Goal: Entertainment & Leisure: Consume media (video, audio)

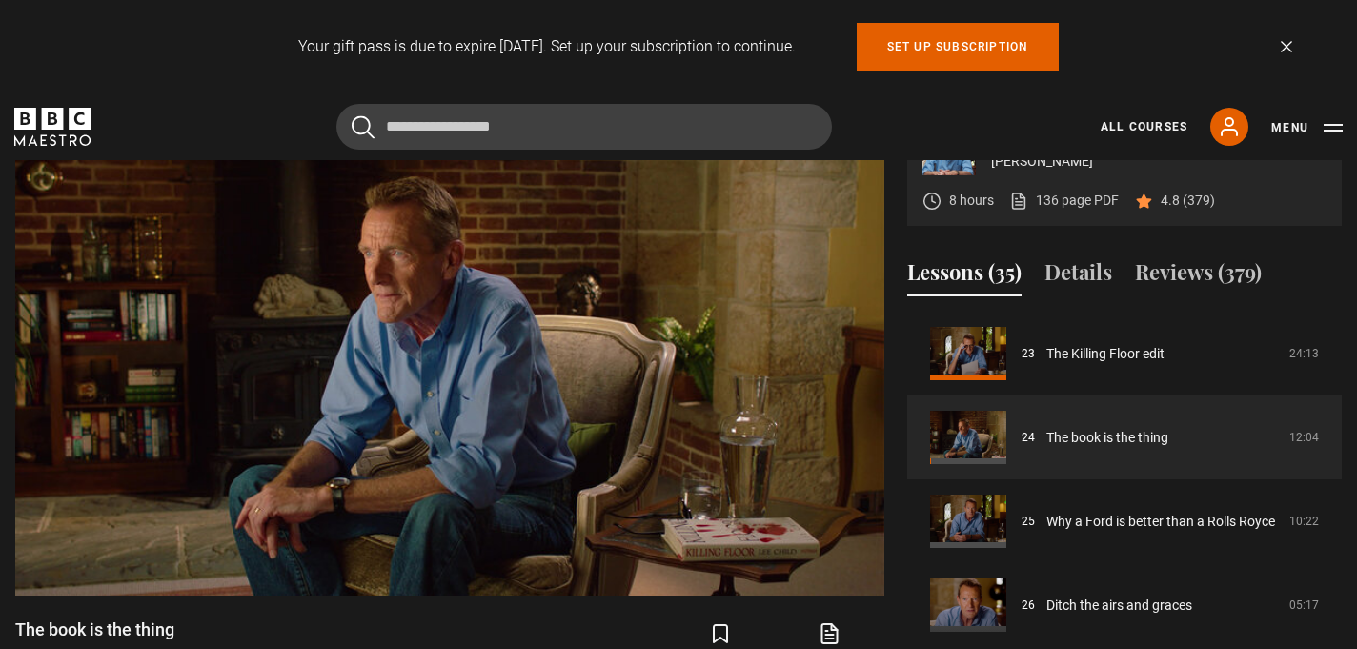
scroll to position [832, 0]
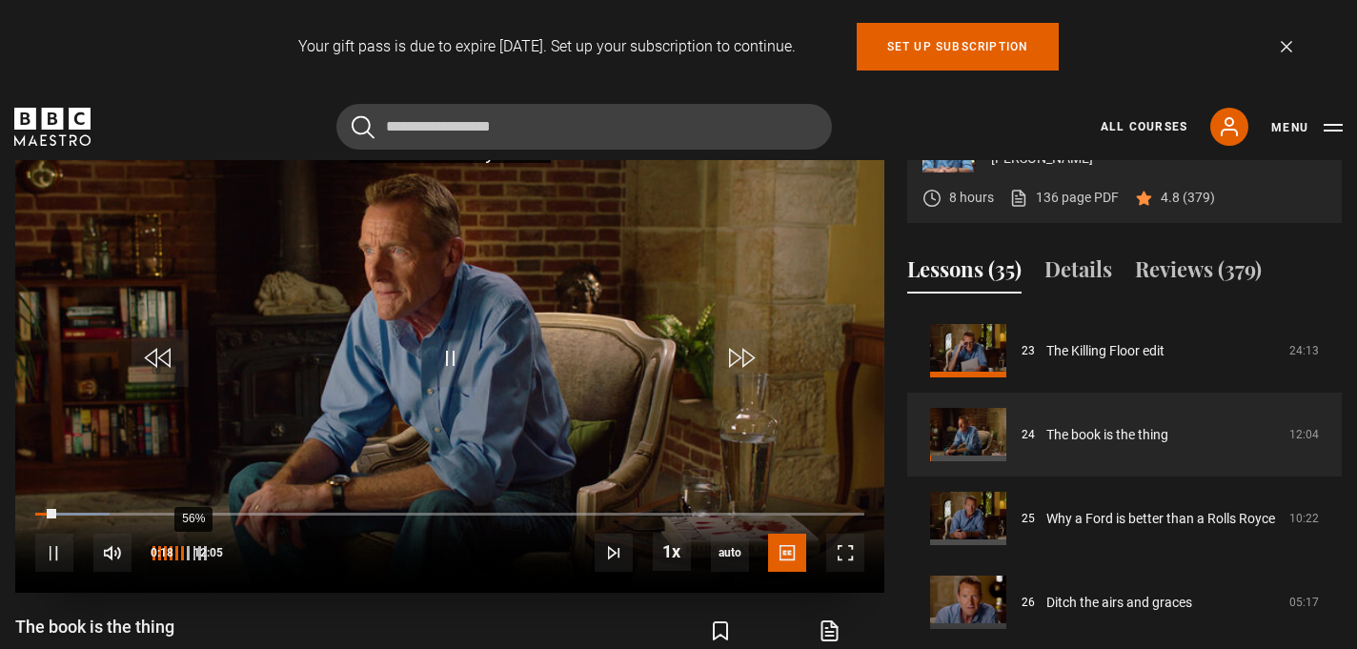
click at [183, 560] on div "56%" at bounding box center [178, 553] width 57 height 38
click at [183, 560] on div "55%" at bounding box center [178, 553] width 57 height 38
click at [459, 607] on div "but we also have to remember that both writers and readers Video Player is load…" at bounding box center [449, 412] width 869 height 617
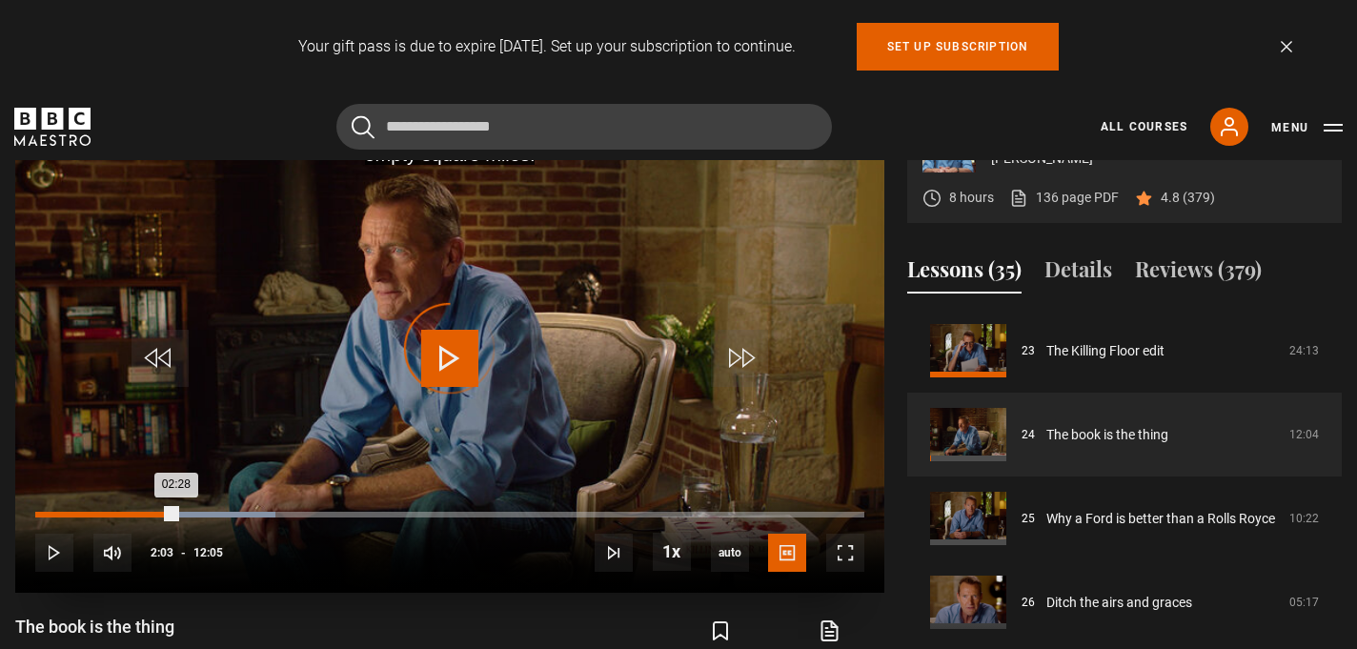
click at [175, 513] on div "Loaded : 28.97% 02:03 02:28" at bounding box center [449, 515] width 829 height 6
click at [158, 516] on div "Loaded : 28.97% 01:48 02:04" at bounding box center [449, 515] width 829 height 6
click at [139, 514] on div "Loaded : 24.14% 01:31 01:31" at bounding box center [449, 515] width 829 height 6
click at [118, 515] on div "01:36" at bounding box center [90, 515] width 110 height 6
click at [246, 512] on div "Loaded : 39.31% 03:05 03:43" at bounding box center [449, 515] width 829 height 6
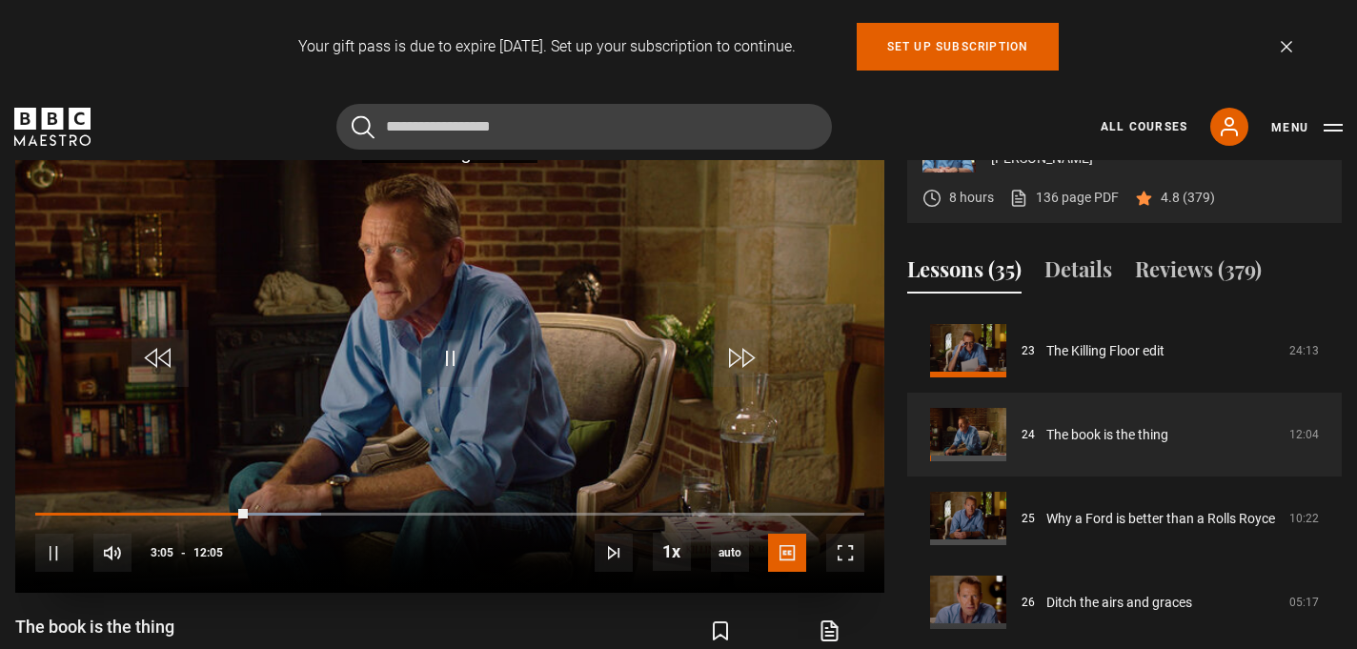
click at [221, 509] on div "10s Skip Back 10 seconds Pause 10s Skip Forward 10 seconds Loaded : 34.48% 02:5…" at bounding box center [449, 541] width 869 height 106
click at [218, 512] on div "10s Skip Back 10 seconds Pause 10s Skip Forward 10 seconds Loaded : 34.48% 02:5…" at bounding box center [449, 541] width 869 height 106
click at [216, 509] on div "10s Skip Back 10 seconds Pause 10s Skip Forward 10 seconds Loaded : 34.48% 02:5…" at bounding box center [449, 541] width 869 height 106
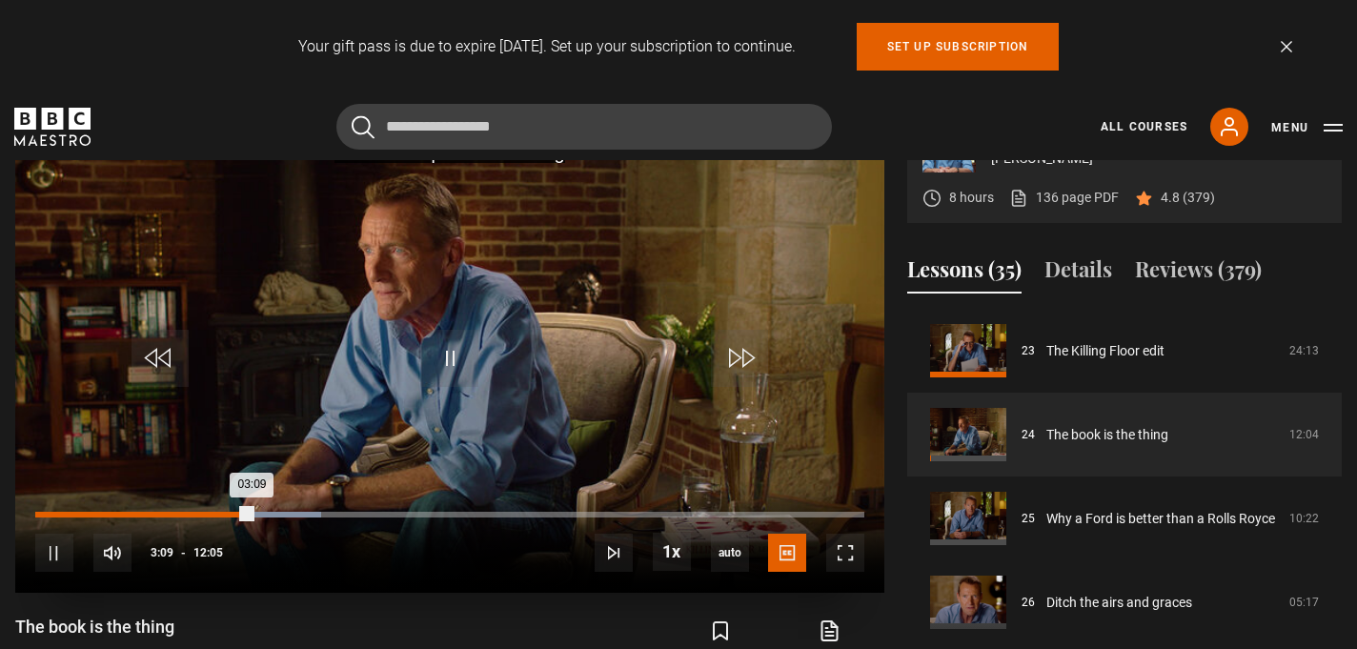
click at [217, 514] on div "02:39" at bounding box center [218, 515] width 3 height 6
click at [243, 516] on div "Loaded : 46.21% 03:02 03:02" at bounding box center [449, 515] width 829 height 6
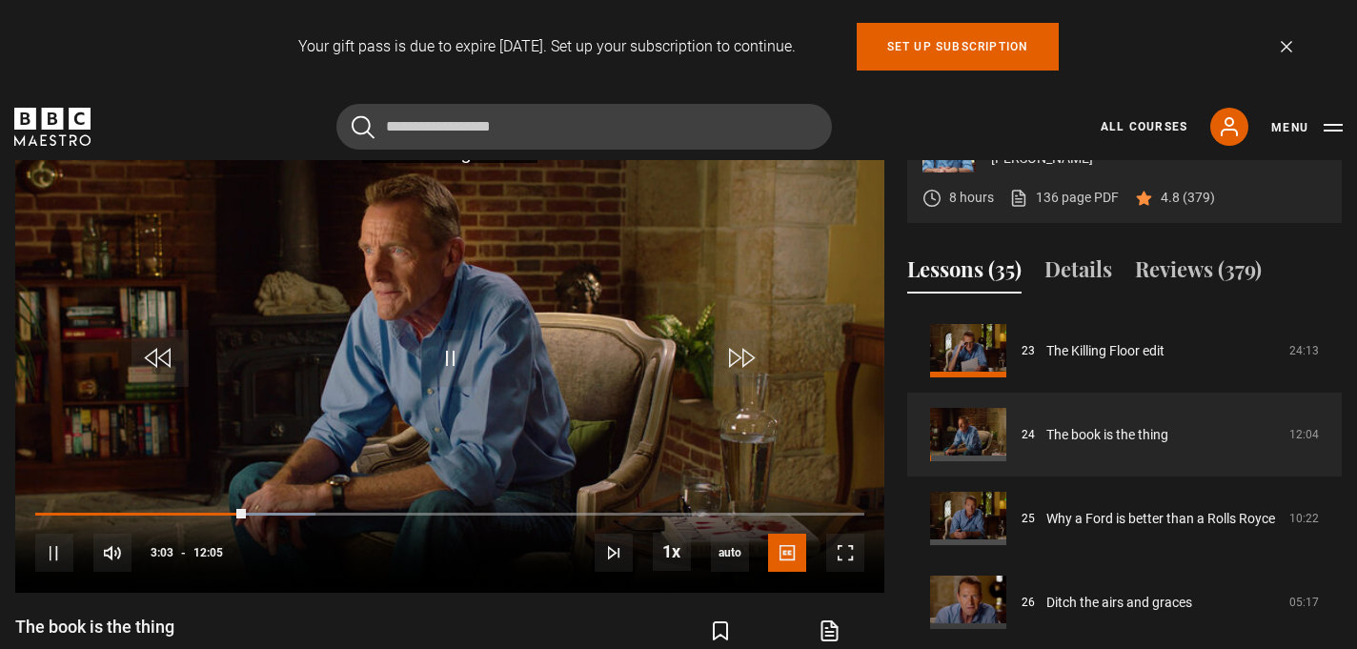
click at [297, 625] on div "The book is the thing [PERSON_NAME] Lesson 24/35 12 mins" at bounding box center [238, 643] width 446 height 55
click at [220, 510] on div "10s Skip Back 10 seconds Pause 10s Skip Forward 10 seconds Loaded : 34.48% 03:0…" at bounding box center [449, 541] width 869 height 106
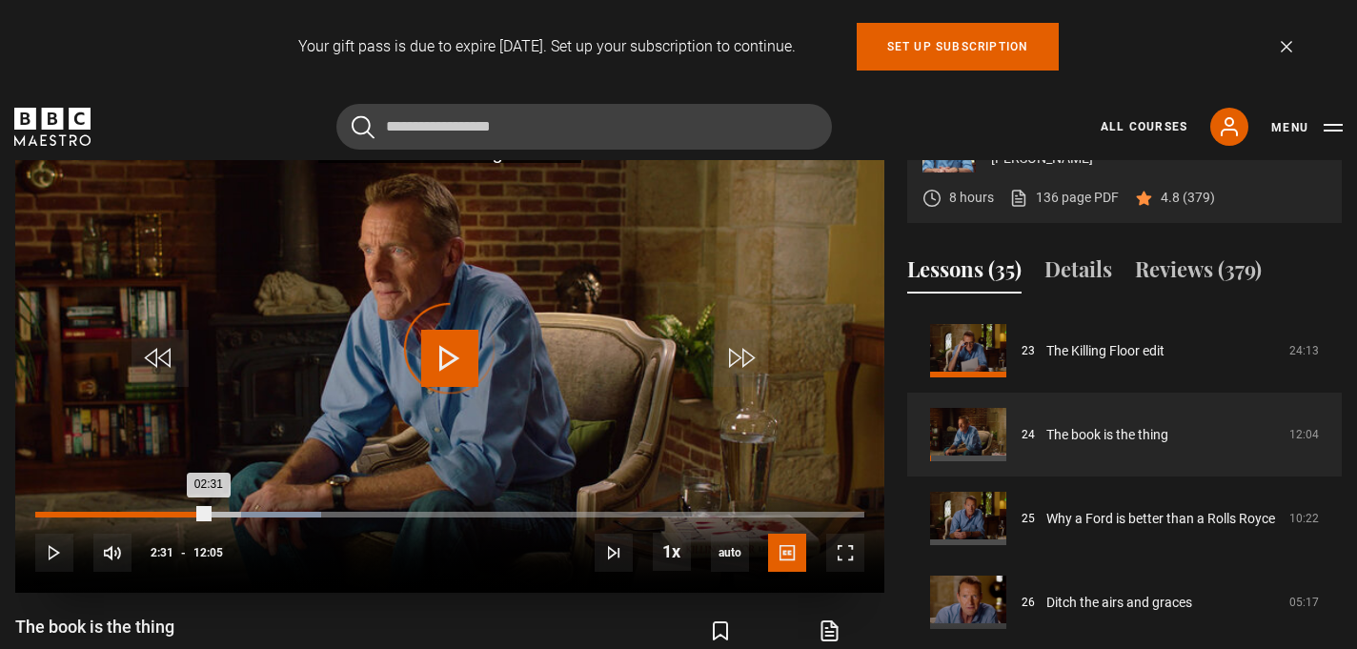
click at [208, 514] on div "Loaded : 34.48% 02:31 02:31" at bounding box center [449, 515] width 829 height 6
click at [225, 512] on div "Loaded : 44.14% 02:46 02:46" at bounding box center [449, 515] width 829 height 6
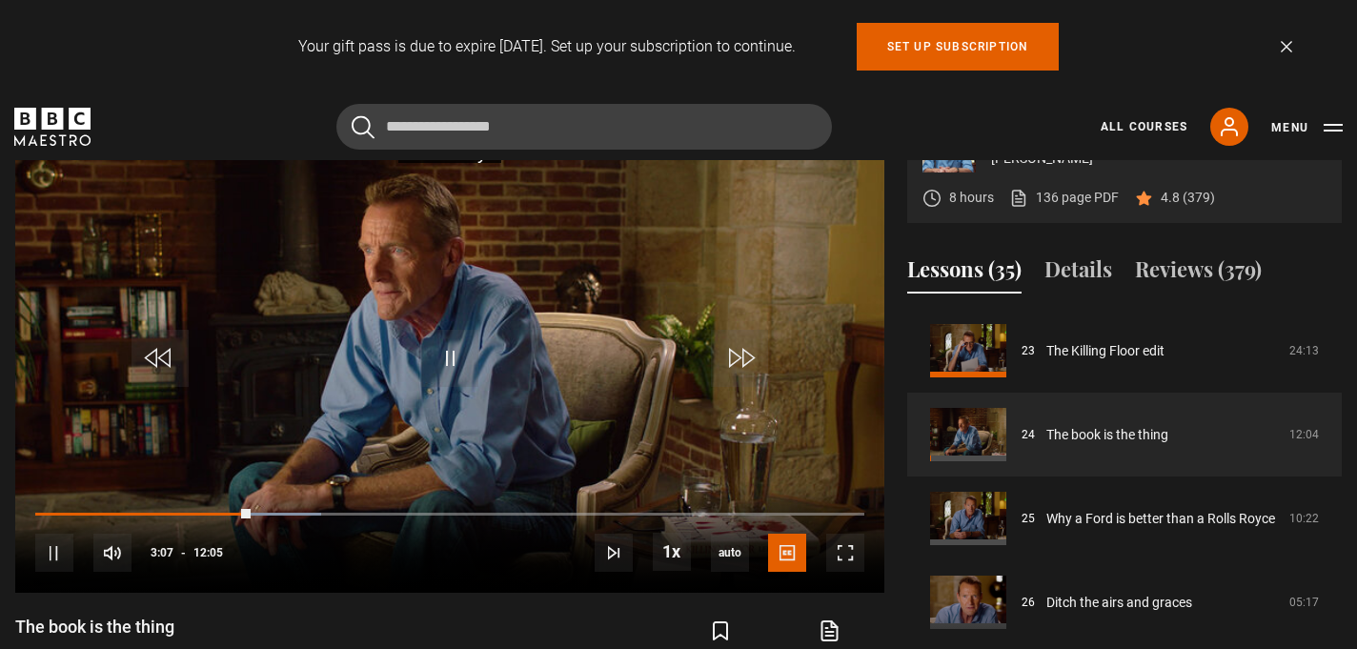
click at [298, 601] on div "And it is a brilliant voice, in two ways. Video Player is loading. Play Lesson …" at bounding box center [449, 412] width 869 height 617
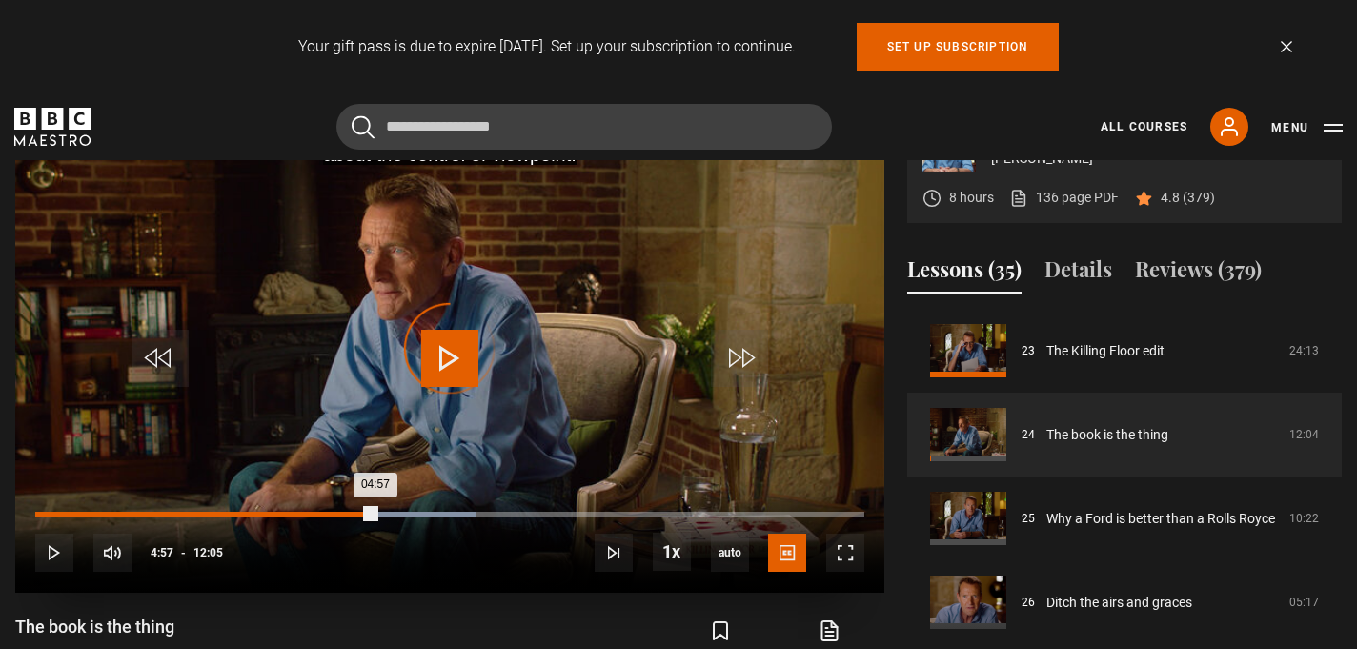
click at [375, 512] on div "Loaded : 53.10% 04:57 04:57" at bounding box center [449, 515] width 829 height 6
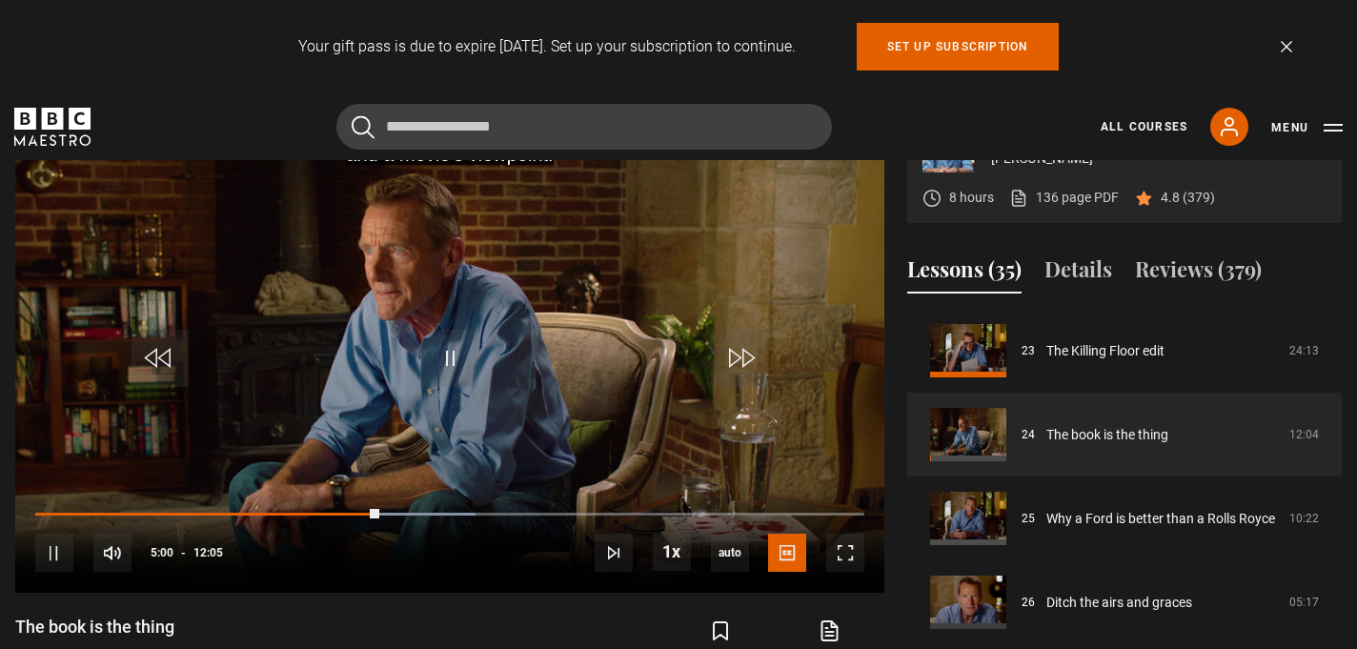
click at [355, 617] on div "The book is the thing [PERSON_NAME] Lesson 24/35 12 mins" at bounding box center [238, 643] width 446 height 55
click at [62, 544] on span "Video Player" at bounding box center [54, 553] width 38 height 38
click at [452, 349] on span "Video Player" at bounding box center [449, 358] width 57 height 57
click at [460, 613] on div "they ask you, "Do you want to write the screenplay?" Video Player is loading. P…" at bounding box center [449, 412] width 869 height 617
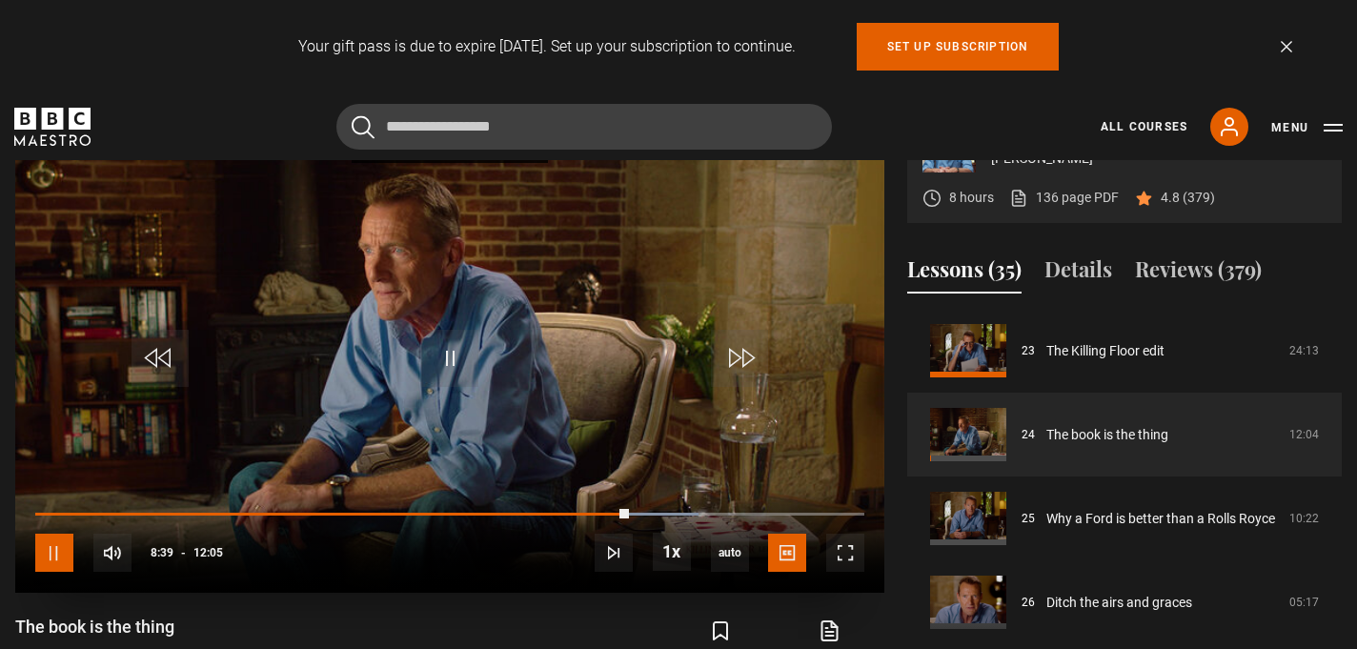
click at [52, 543] on span "Video Player" at bounding box center [54, 553] width 38 height 38
click at [453, 353] on span "Video Player" at bounding box center [449, 358] width 57 height 57
click at [448, 605] on div "Should Reacher be providing a disconnected, offstage voice Video Player is load…" at bounding box center [449, 412] width 869 height 617
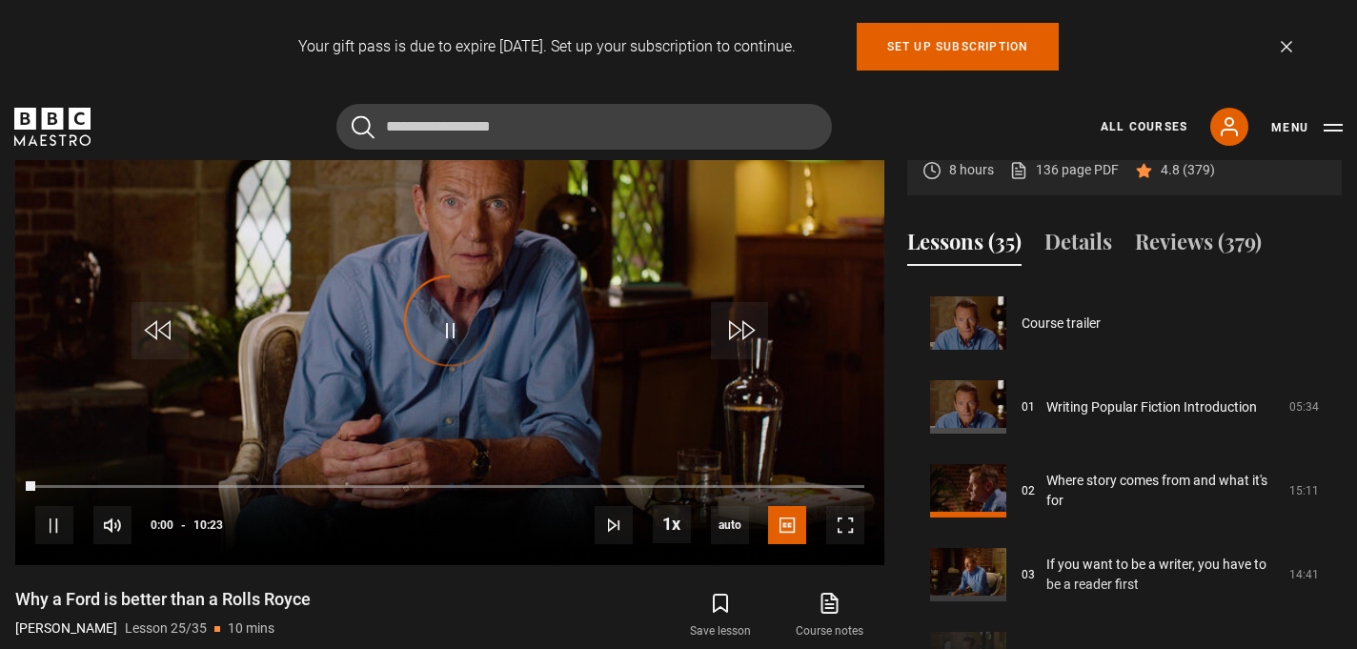
scroll to position [2013, 0]
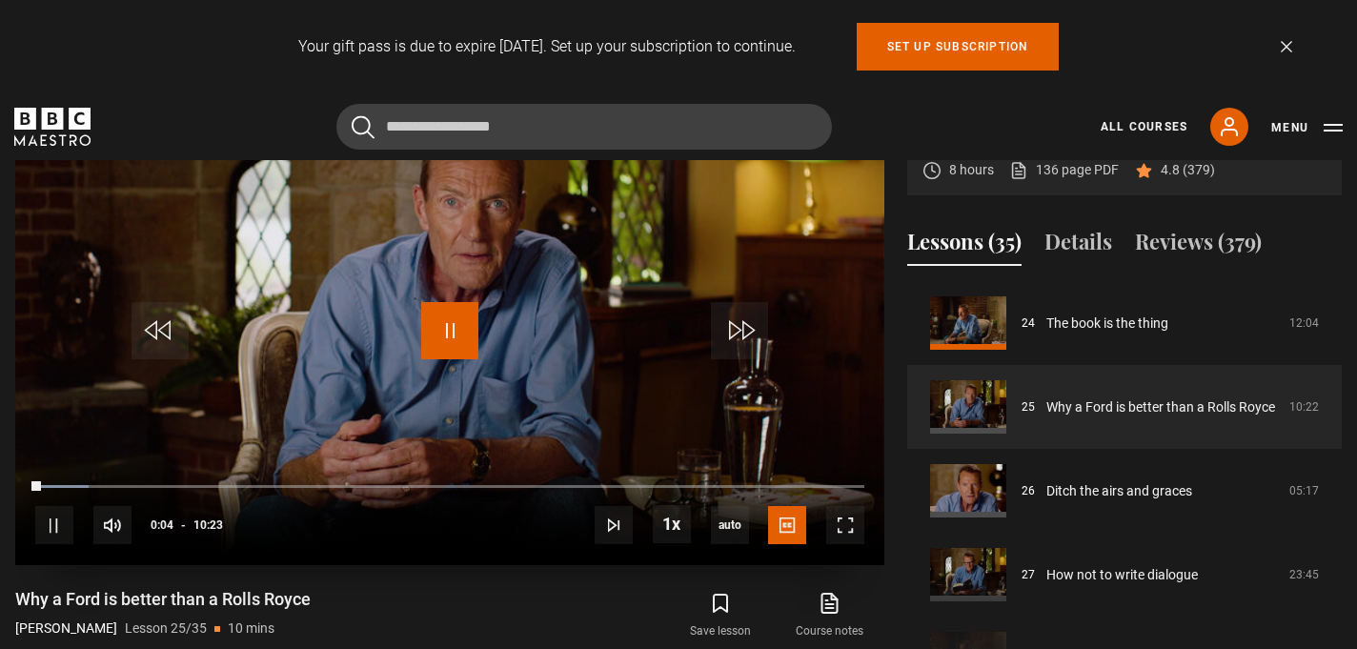
click at [453, 321] on span "Video Player" at bounding box center [449, 330] width 57 height 57
